Goal: Transaction & Acquisition: Purchase product/service

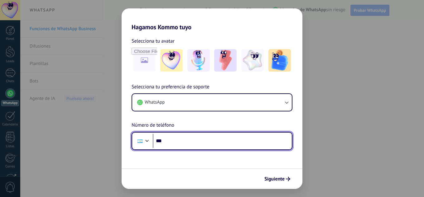
click at [181, 147] on input "***" at bounding box center [222, 141] width 139 height 14
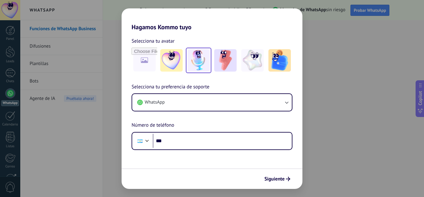
drag, startPoint x: 276, startPoint y: 183, endPoint x: 206, endPoint y: 67, distance: 135.1
click at [209, 70] on form "Selecciona tu avatar Selecciona tu preferencia de soporte WhatsApp Número de te…" at bounding box center [212, 110] width 181 height 158
click at [200, 65] on img at bounding box center [198, 60] width 22 height 22
click at [278, 175] on button "Siguiente" at bounding box center [277, 179] width 31 height 11
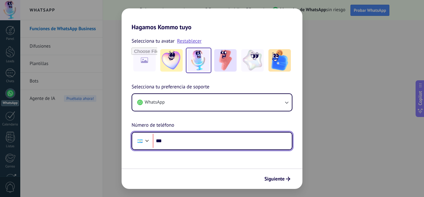
click at [183, 139] on input "***" at bounding box center [222, 141] width 139 height 14
type input "**********"
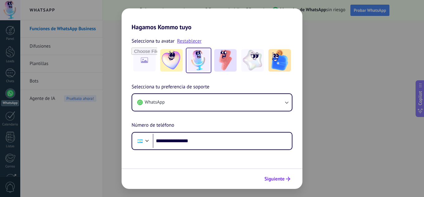
drag, startPoint x: 294, startPoint y: 181, endPoint x: 288, endPoint y: 179, distance: 6.5
click at [292, 181] on div "Siguiente" at bounding box center [212, 179] width 181 height 21
click at [282, 177] on span "Siguiente" at bounding box center [274, 179] width 20 height 4
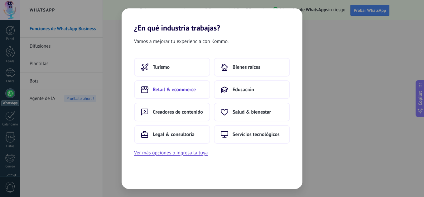
click at [169, 85] on button "Retail & ecommerce" at bounding box center [172, 89] width 76 height 19
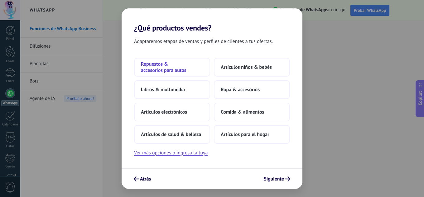
click at [148, 65] on span "Repuestos & accesorios para autos" at bounding box center [172, 67] width 62 height 12
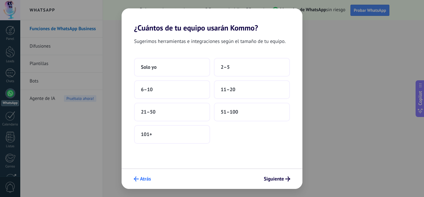
click at [142, 180] on span "Atrás" at bounding box center [145, 179] width 11 height 4
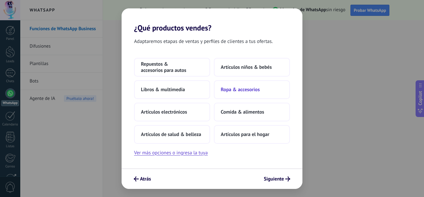
click at [253, 86] on button "Ropa & accesorios" at bounding box center [252, 89] width 76 height 19
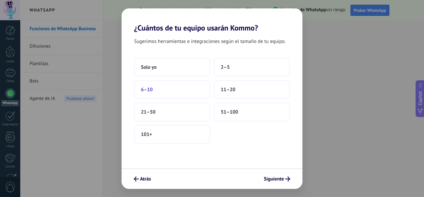
click at [166, 94] on button "6–10" at bounding box center [172, 89] width 76 height 19
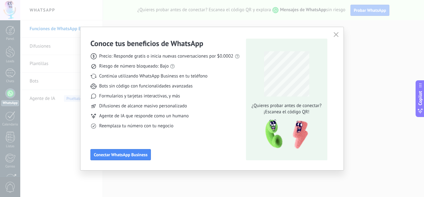
click at [342, 38] on div "Conoce tus beneficios de WhatsApp Precio: Responde gratis o inicia nuevas conve…" at bounding box center [211, 98] width 263 height 143
click at [337, 37] on span "button" at bounding box center [336, 35] width 5 height 6
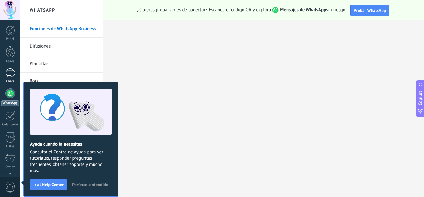
click at [8, 75] on div at bounding box center [10, 73] width 10 height 9
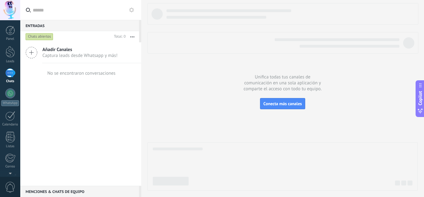
click at [132, 35] on button "button" at bounding box center [132, 36] width 13 height 11
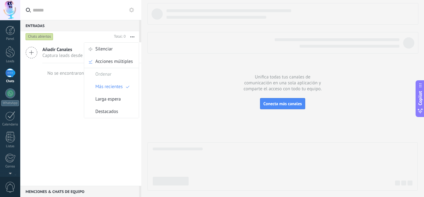
click at [85, 35] on div "Chats abiertos" at bounding box center [67, 36] width 87 height 11
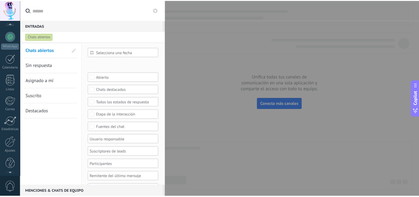
scroll to position [62, 0]
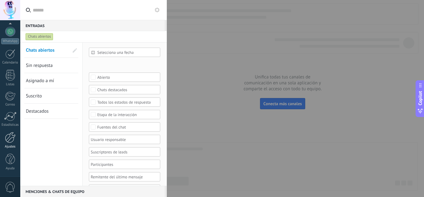
click at [10, 141] on div at bounding box center [10, 137] width 11 height 11
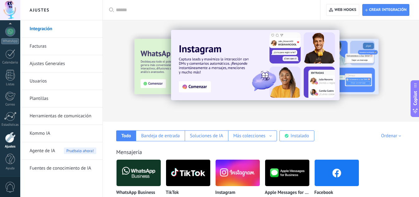
scroll to position [62, 0]
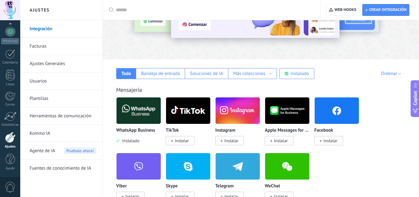
click at [56, 116] on link "Herramientas de comunicación" at bounding box center [63, 116] width 67 height 17
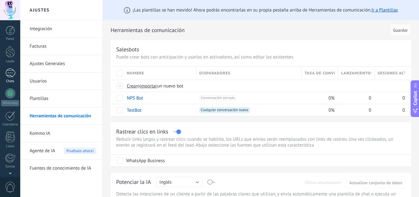
click at [11, 76] on div at bounding box center [10, 73] width 10 height 9
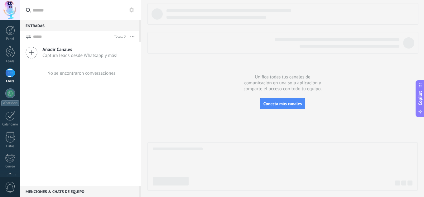
click at [131, 38] on button "button" at bounding box center [132, 36] width 13 height 11
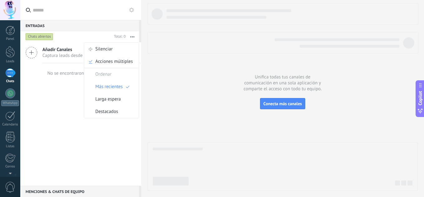
click at [132, 12] on icon at bounding box center [131, 9] width 5 height 5
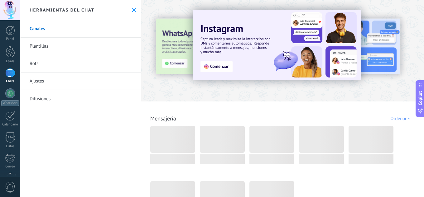
click at [75, 50] on link "Plantillas" at bounding box center [80, 46] width 121 height 17
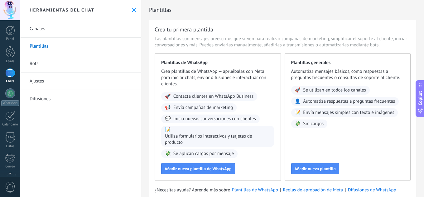
scroll to position [19, 0]
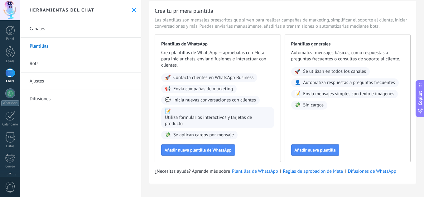
click at [51, 82] on link "Ajustes" at bounding box center [80, 81] width 121 height 17
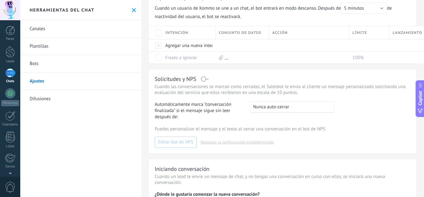
scroll to position [181, 0]
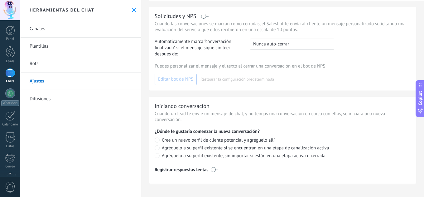
click at [70, 60] on link "Bots" at bounding box center [80, 63] width 121 height 17
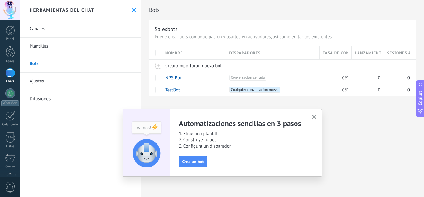
click at [313, 114] on button "button" at bounding box center [314, 117] width 8 height 8
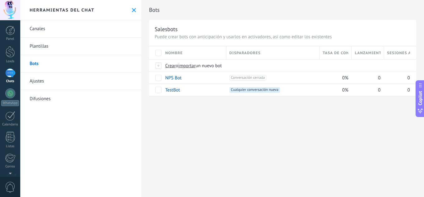
click at [74, 44] on link "Plantillas" at bounding box center [80, 46] width 121 height 17
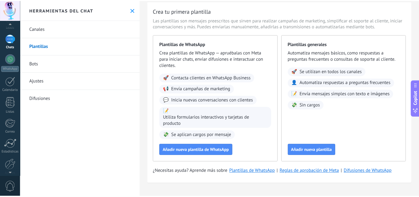
scroll to position [62, 0]
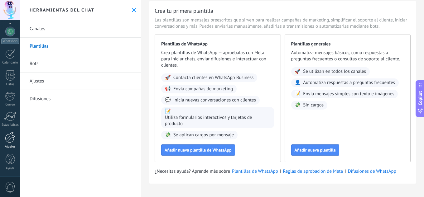
click at [7, 140] on div at bounding box center [10, 137] width 11 height 11
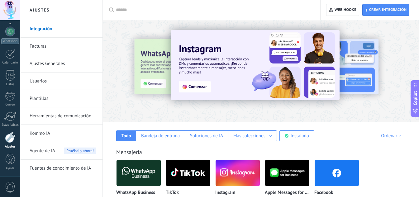
click at [49, 44] on link "Facturas" at bounding box center [63, 46] width 67 height 17
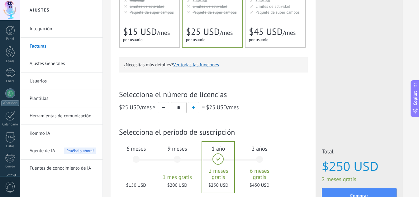
scroll to position [187, 0]
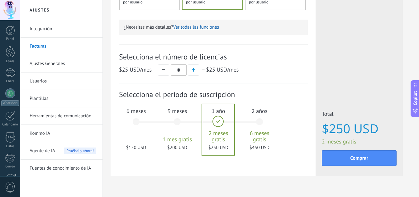
click at [138, 121] on div "6 meses $150 USD" at bounding box center [136, 125] width 34 height 44
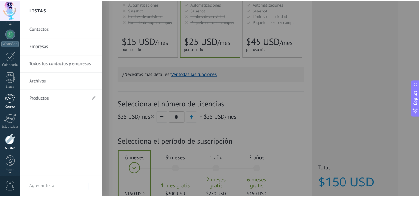
scroll to position [62, 0]
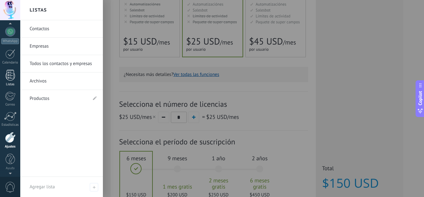
click at [12, 79] on div at bounding box center [10, 75] width 9 height 11
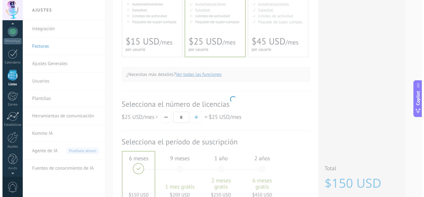
scroll to position [39, 0]
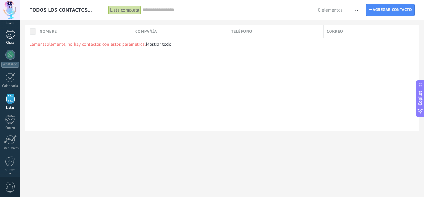
click at [9, 38] on div at bounding box center [10, 34] width 10 height 9
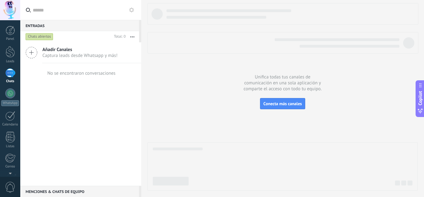
click at [37, 38] on div "Chats abiertos" at bounding box center [40, 36] width 28 height 7
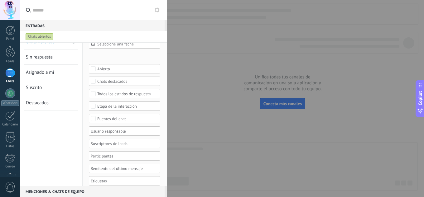
scroll to position [13, 0]
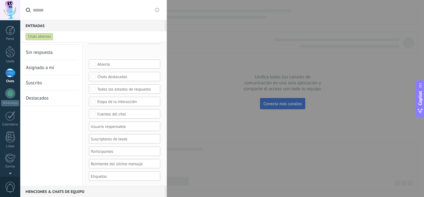
click at [118, 181] on div at bounding box center [127, 176] width 76 height 9
click at [117, 178] on input "text" at bounding box center [106, 176] width 31 height 7
click at [26, 144] on div "Chats abiertos Sin respuesta Asignado a mí Suscrito Destacados Guardar" at bounding box center [51, 109] width 62 height 158
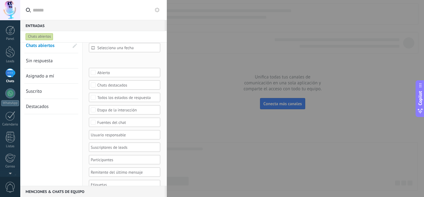
scroll to position [0, 0]
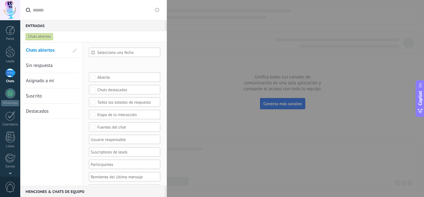
click at [157, 7] on icon at bounding box center [157, 9] width 5 height 5
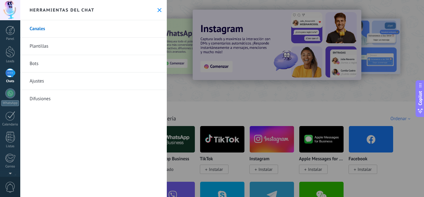
click at [266, 135] on div at bounding box center [212, 98] width 424 height 197
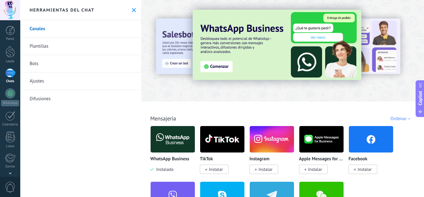
click at [66, 49] on link "Plantillas" at bounding box center [80, 46] width 121 height 17
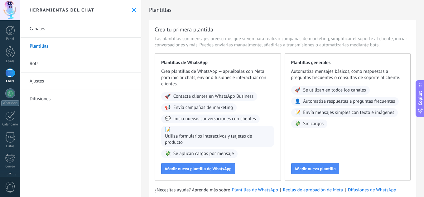
click at [54, 61] on link "Bots" at bounding box center [80, 63] width 121 height 17
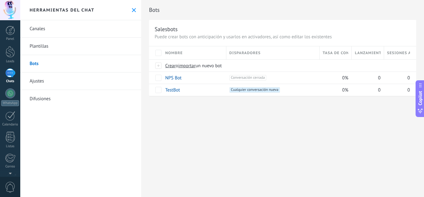
click at [42, 75] on link "Ajustes" at bounding box center [80, 81] width 121 height 17
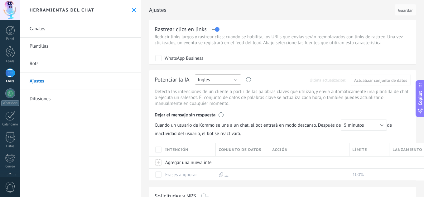
click at [212, 77] on button "Inglés" at bounding box center [218, 80] width 46 height 10
click at [213, 102] on span "Español" at bounding box center [215, 102] width 48 height 6
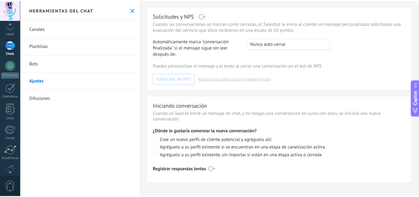
scroll to position [62, 0]
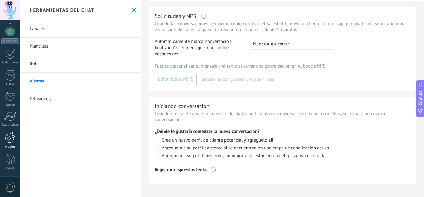
click at [7, 137] on div at bounding box center [10, 137] width 11 height 11
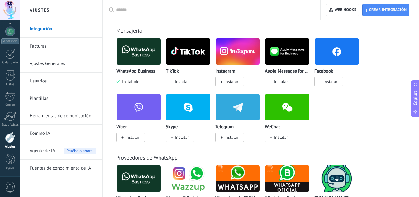
scroll to position [62, 0]
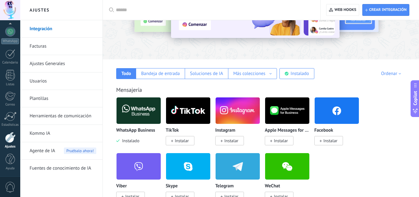
click at [45, 50] on link "Facturas" at bounding box center [63, 46] width 67 height 17
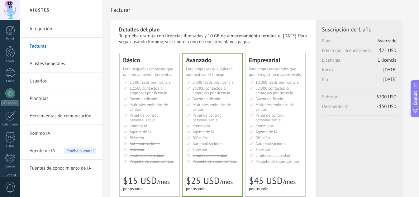
click at [153, 107] on span "Múltiples embudos de ventas" at bounding box center [149, 107] width 38 height 10
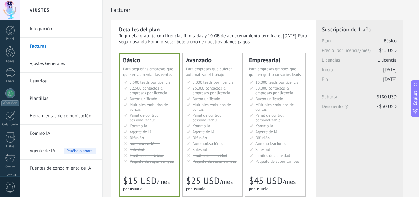
click at [220, 106] on span "Múltiples embudos de ventas" at bounding box center [212, 107] width 38 height 10
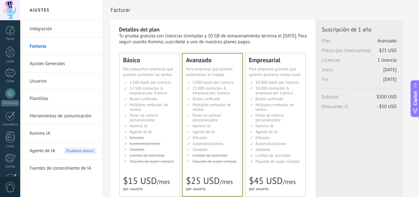
drag, startPoint x: 136, startPoint y: 115, endPoint x: 145, endPoint y: 114, distance: 9.4
click at [135, 114] on span "Panel de control personalizable" at bounding box center [144, 118] width 28 height 10
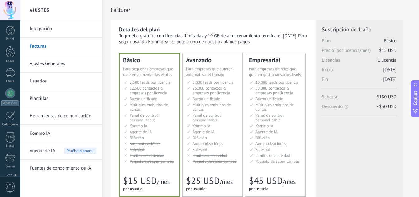
click at [195, 113] on span "Panel de control personalizable" at bounding box center [207, 118] width 28 height 10
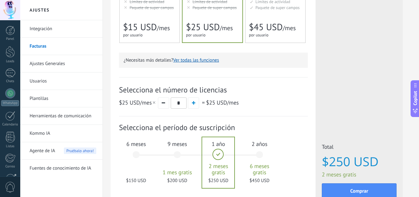
scroll to position [156, 0]
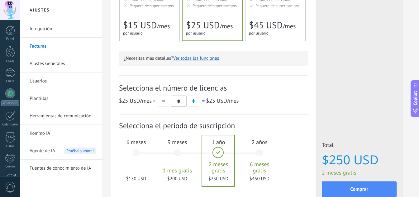
click at [125, 157] on div "6 meses $150 USD" at bounding box center [136, 156] width 34 height 44
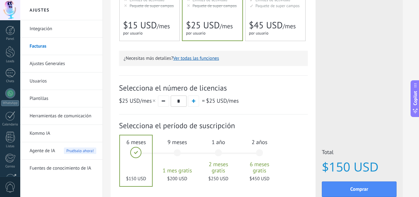
click at [139, 152] on div "1 mes 25 $ USD 2 meses 50 $ USD 3 meses 6 meses" at bounding box center [200, 157] width 123 height 50
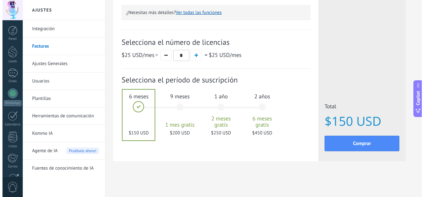
scroll to position [202, 0]
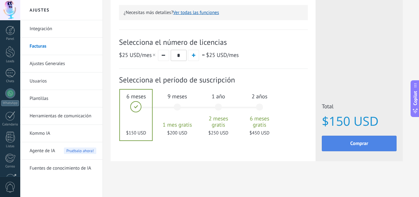
click at [372, 148] on button "Comprar" at bounding box center [359, 144] width 75 height 16
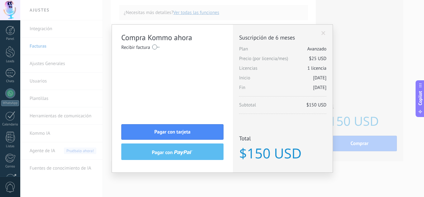
click at [96, 109] on div "Compra Kommo ahora Recibir factura Nombre completo / Nombre de la empresa País …" at bounding box center [222, 98] width 404 height 197
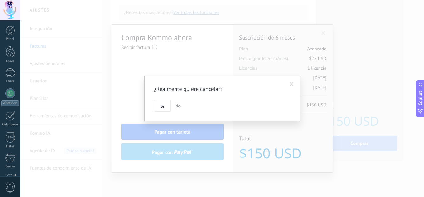
drag, startPoint x: 190, startPoint y: 105, endPoint x: 186, endPoint y: 105, distance: 3.8
click at [189, 105] on div "Si No" at bounding box center [222, 106] width 137 height 12
click at [178, 106] on span "No" at bounding box center [177, 106] width 5 height 6
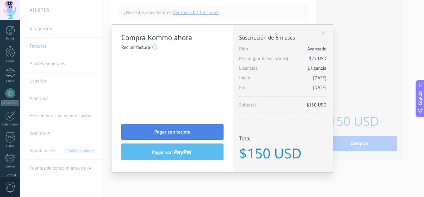
click at [173, 133] on span "Pagar con tarjeta" at bounding box center [172, 132] width 36 height 4
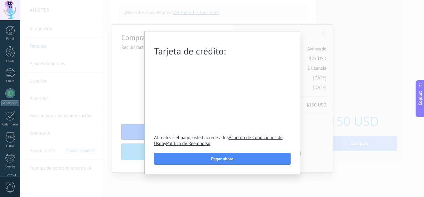
click at [98, 116] on div "Tarjeta de crédito: Al realizar el pago, usted accede a los Acuerdo de Condicio…" at bounding box center [222, 98] width 404 height 197
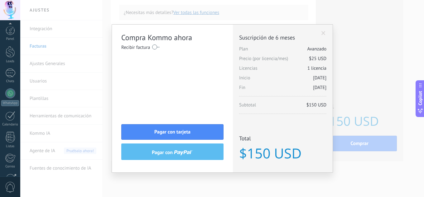
scroll to position [62, 0]
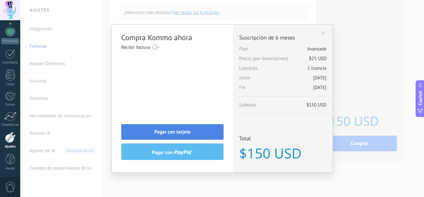
click at [200, 139] on button "Pagar con tarjeta" at bounding box center [172, 132] width 102 height 16
